Goal: Check status

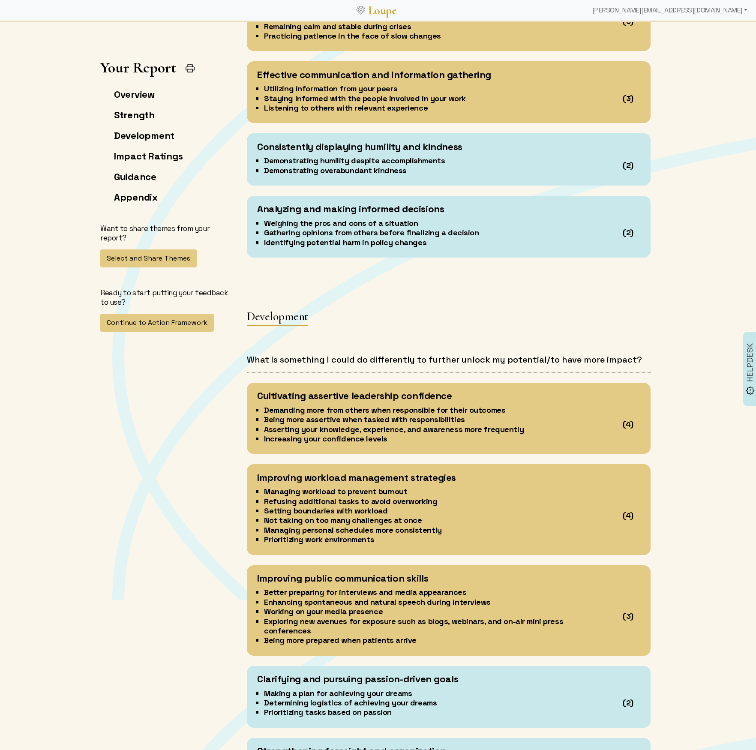
scroll to position [2224, 0]
